Goal: Communication & Community: Connect with others

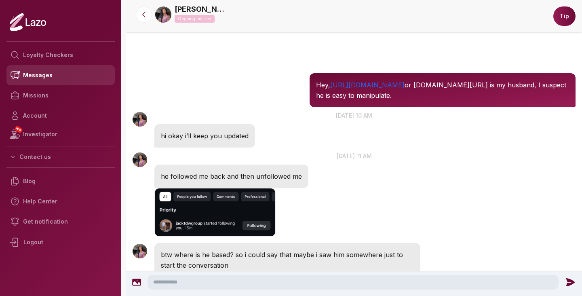
scroll to position [430, 0]
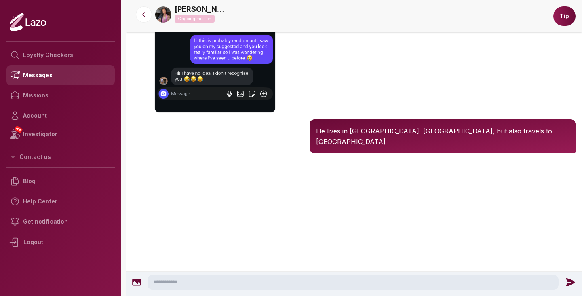
click at [51, 77] on link "Messages" at bounding box center [60, 75] width 108 height 20
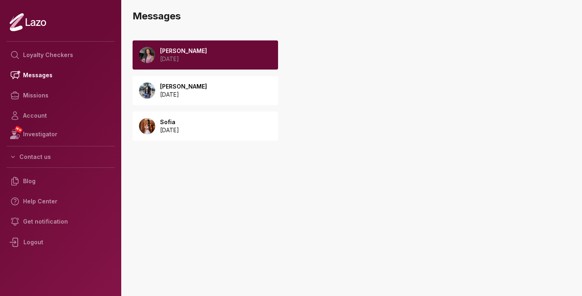
click at [216, 58] on div "Lara 2025 September 24" at bounding box center [206, 54] width 146 height 29
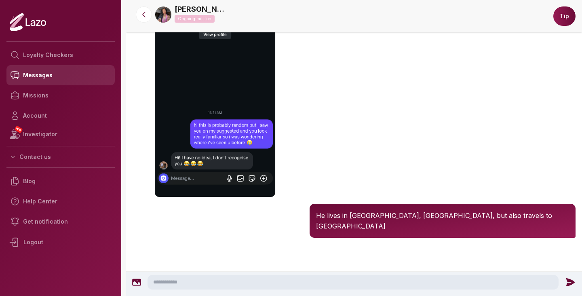
click at [45, 73] on link "Messages" at bounding box center [60, 75] width 108 height 20
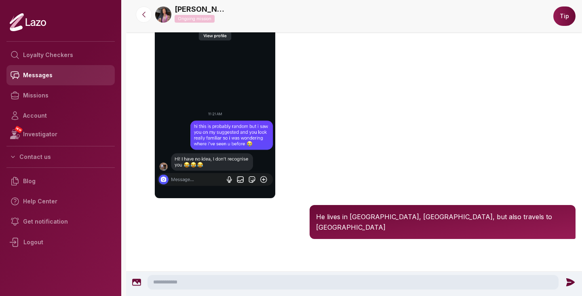
scroll to position [357, 0]
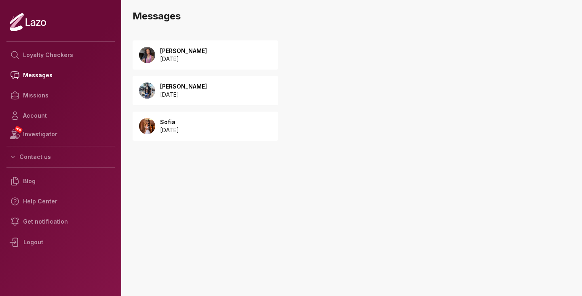
click at [206, 86] on p "Malik" at bounding box center [183, 86] width 47 height 8
click at [198, 88] on p "[PERSON_NAME]" at bounding box center [183, 86] width 47 height 8
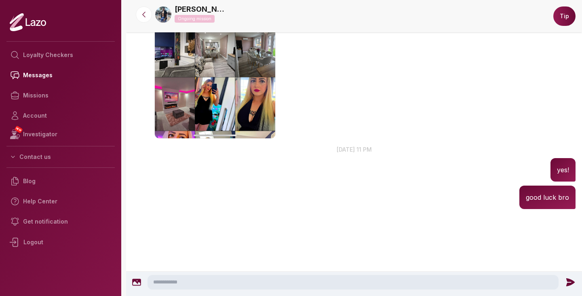
scroll to position [554, 0]
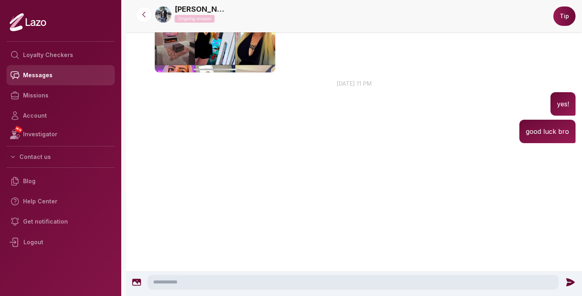
click at [37, 81] on link "Messages" at bounding box center [60, 75] width 108 height 20
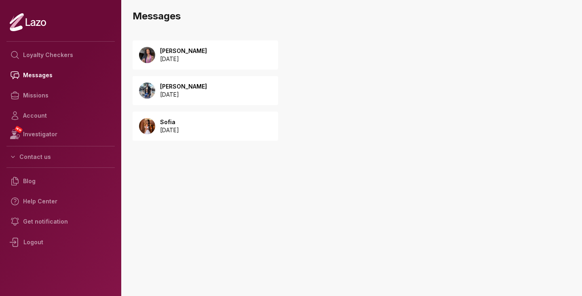
click at [161, 133] on p "[DATE]" at bounding box center [169, 130] width 19 height 8
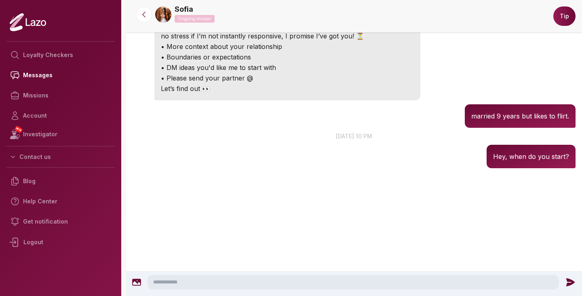
scroll to position [158, 0]
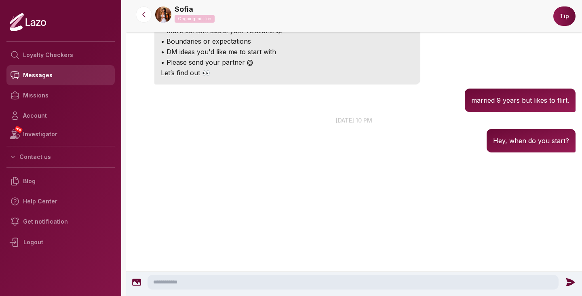
click at [56, 71] on link "Messages" at bounding box center [60, 75] width 108 height 20
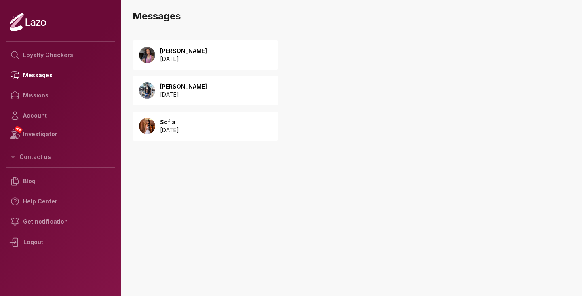
click at [173, 58] on p "2025 September 24" at bounding box center [183, 59] width 47 height 8
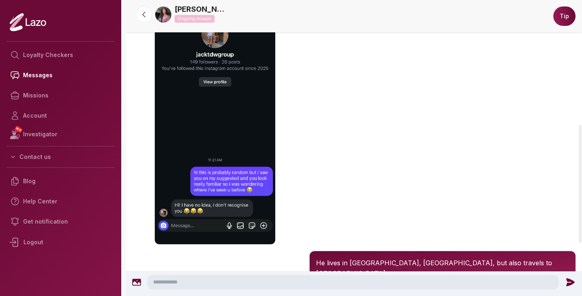
scroll to position [443, 0]
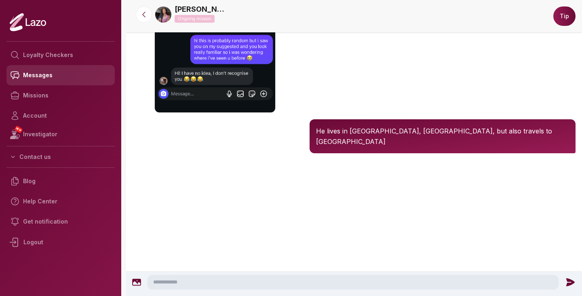
click at [42, 78] on link "Messages" at bounding box center [60, 75] width 108 height 20
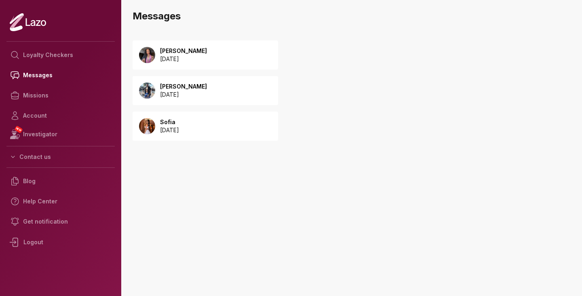
click at [199, 48] on p "[PERSON_NAME]" at bounding box center [183, 51] width 47 height 8
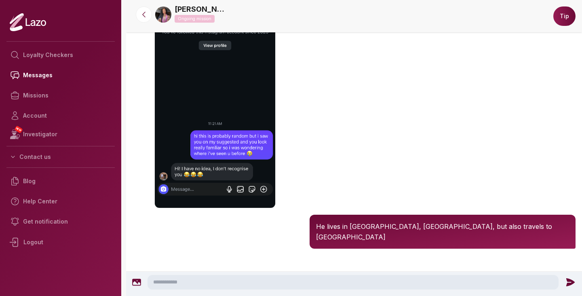
scroll to position [443, 0]
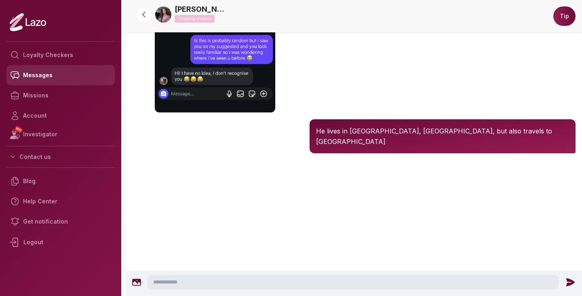
click at [38, 77] on link "Messages" at bounding box center [60, 75] width 108 height 20
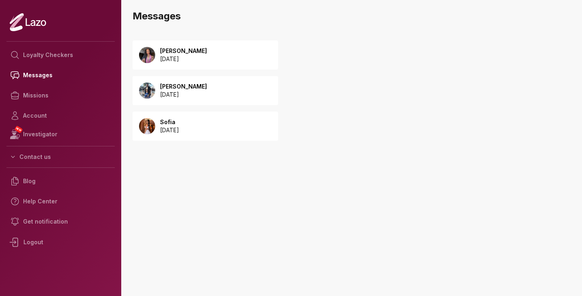
click at [31, 19] on icon at bounding box center [28, 22] width 36 height 19
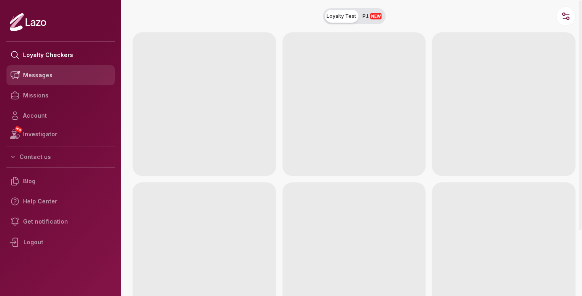
click at [35, 71] on link "Messages" at bounding box center [60, 75] width 108 height 20
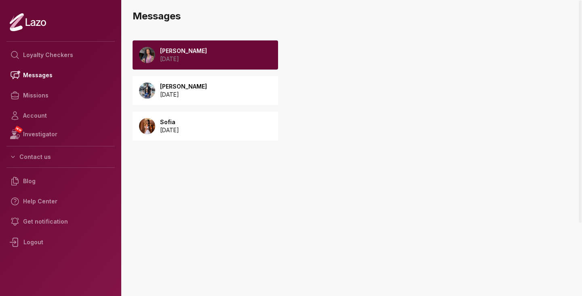
click at [228, 65] on div "Lara 2025 September 24" at bounding box center [206, 54] width 146 height 29
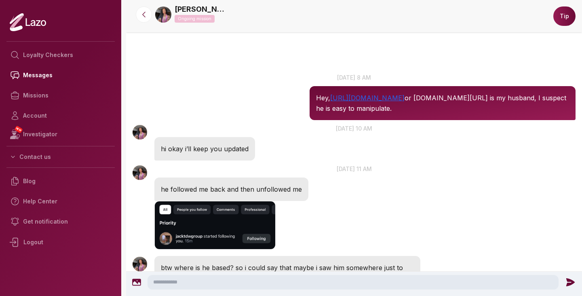
click at [320, 102] on p "Hey, [URL][DOMAIN_NAME] or [DOMAIN_NAME][URL] is my husband, I suspect he is ea…" at bounding box center [442, 103] width 253 height 21
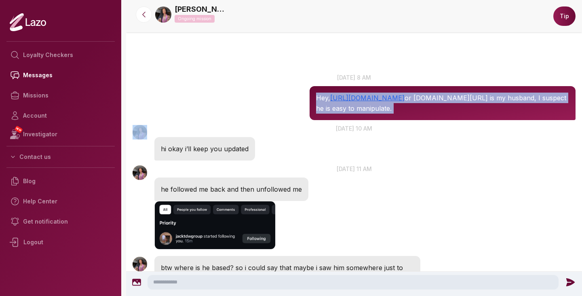
click at [320, 102] on p "Hey, [URL][DOMAIN_NAME] or [DOMAIN_NAME][URL] is my husband, I suspect he is ea…" at bounding box center [442, 103] width 253 height 21
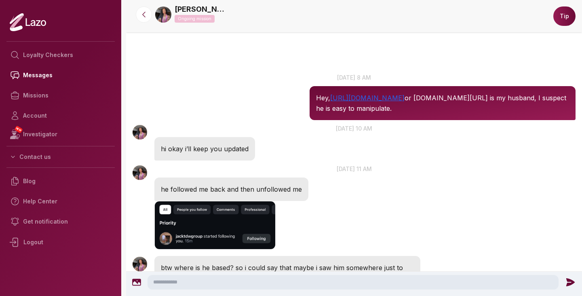
click at [318, 116] on div "Hey, [URL][DOMAIN_NAME] or [DOMAIN_NAME][URL] is my husband, I suspect he is ea…" at bounding box center [443, 103] width 266 height 34
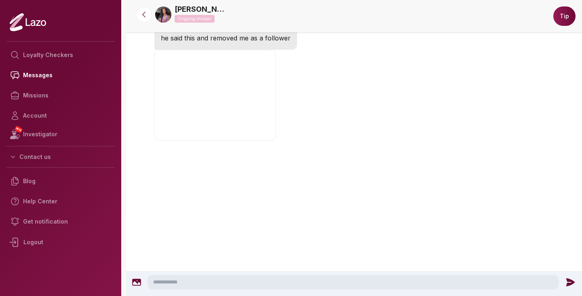
scroll to position [748, 0]
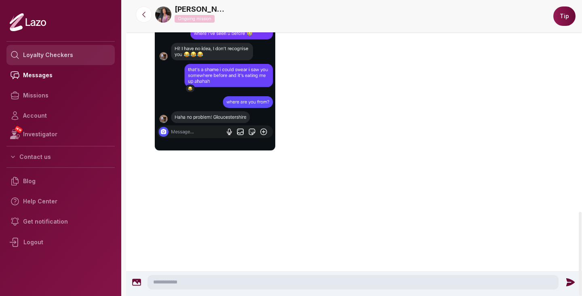
click at [74, 51] on link "Loyalty Checkers" at bounding box center [60, 55] width 108 height 20
